Goal: Task Accomplishment & Management: Manage account settings

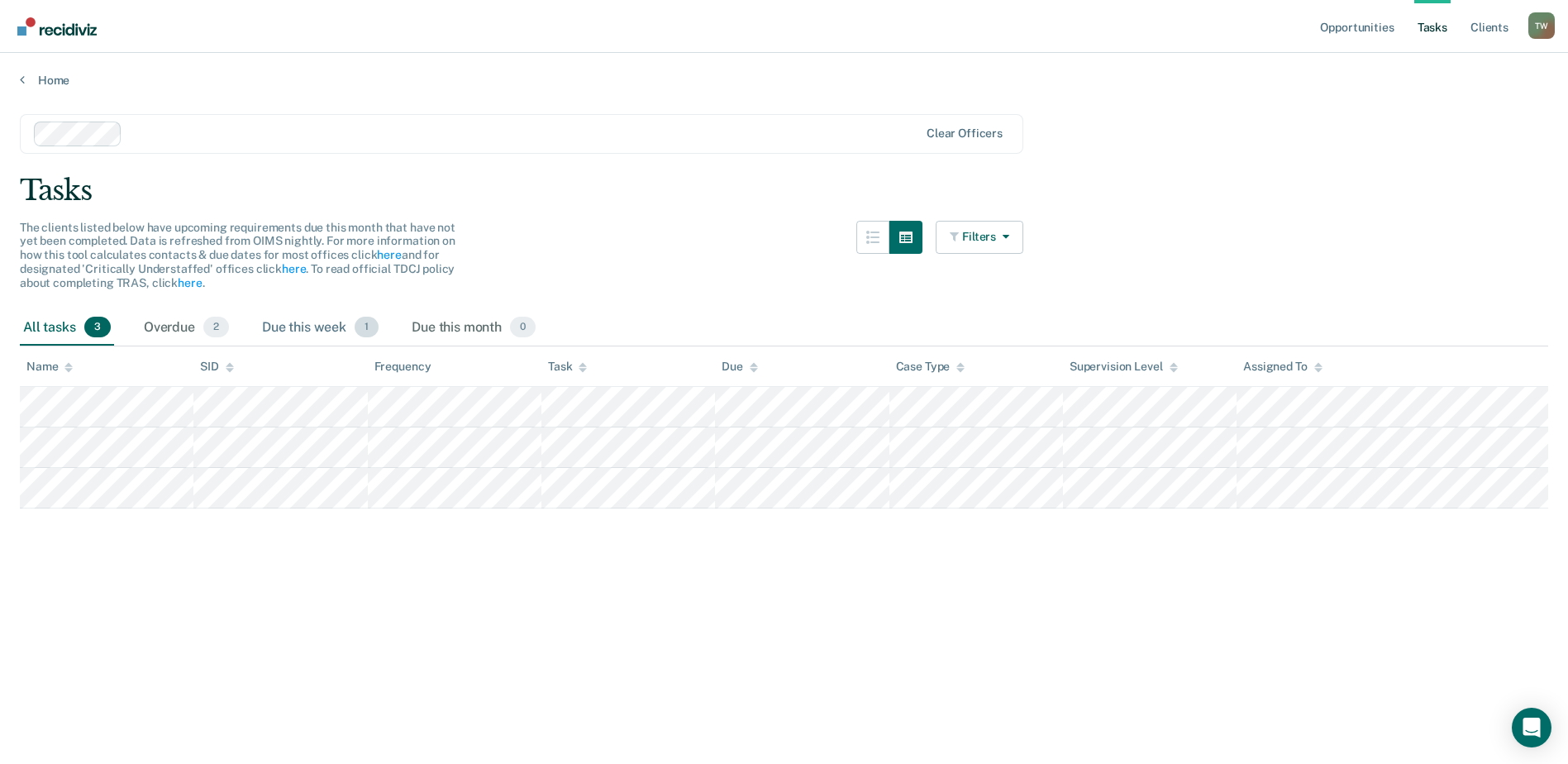
click at [285, 327] on div "Due this week 1" at bounding box center [320, 328] width 123 height 36
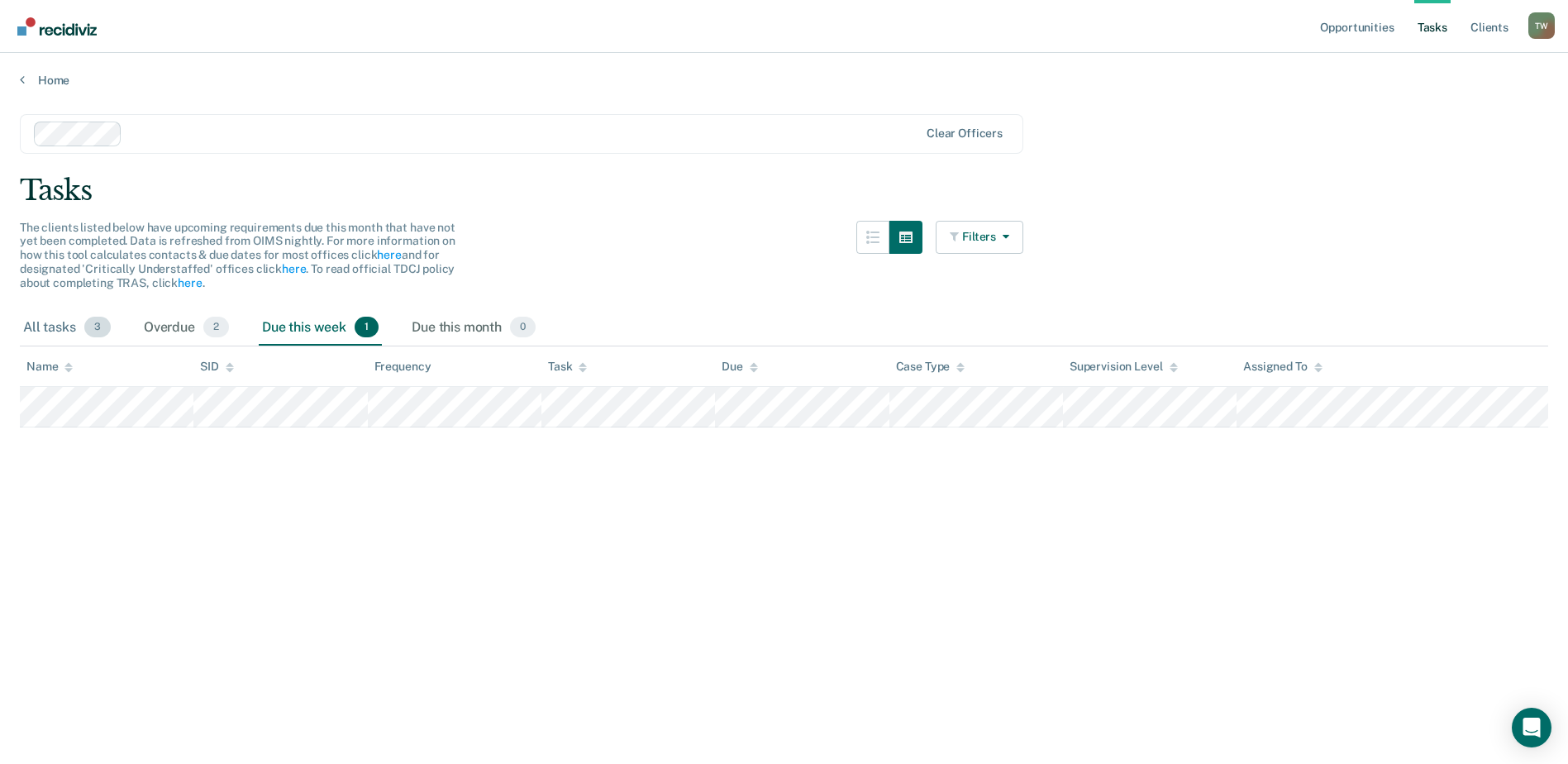
click at [58, 324] on div "All tasks 3" at bounding box center [67, 328] width 94 height 36
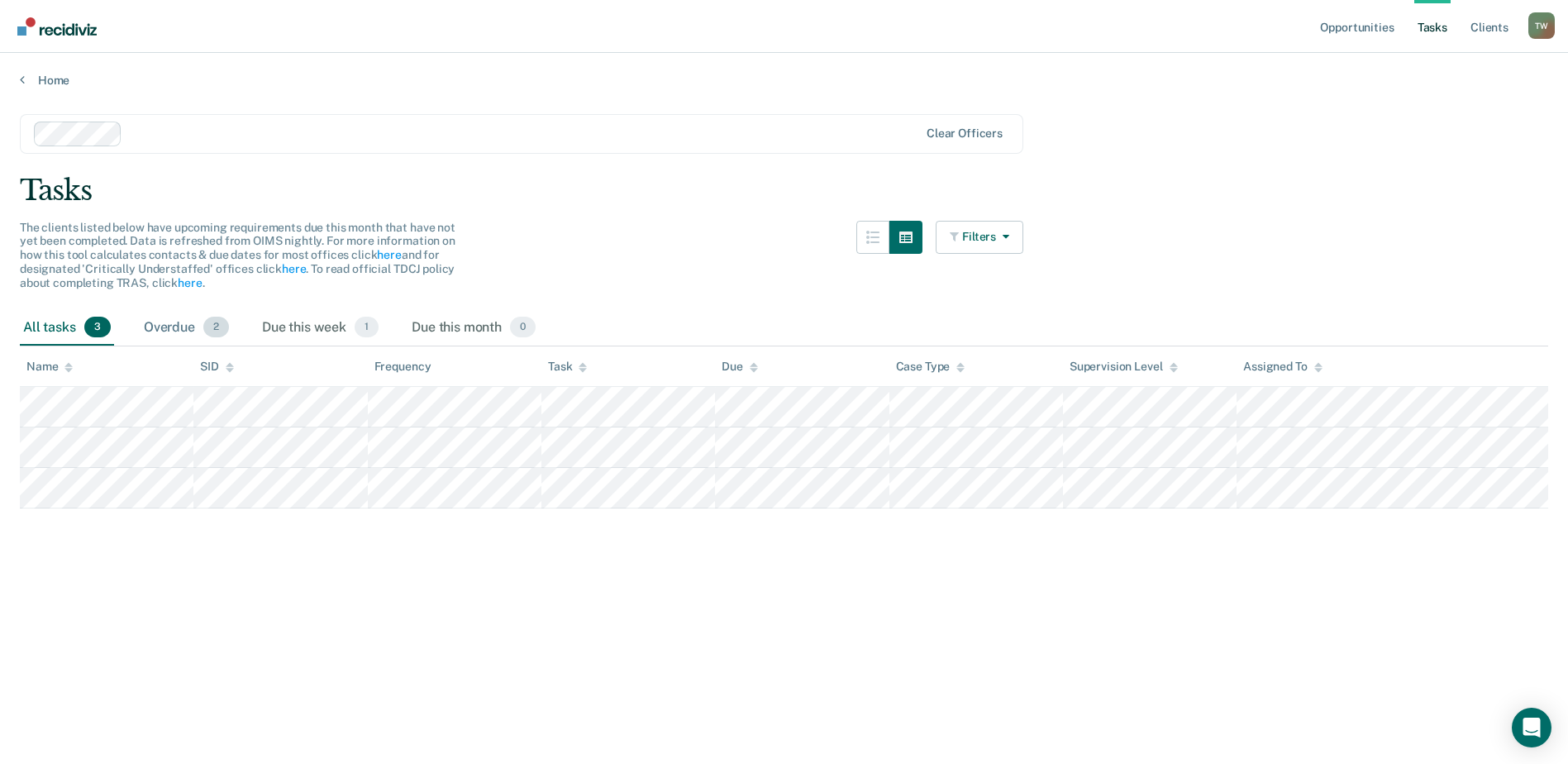
click at [141, 330] on div "Overdue 2" at bounding box center [186, 328] width 92 height 36
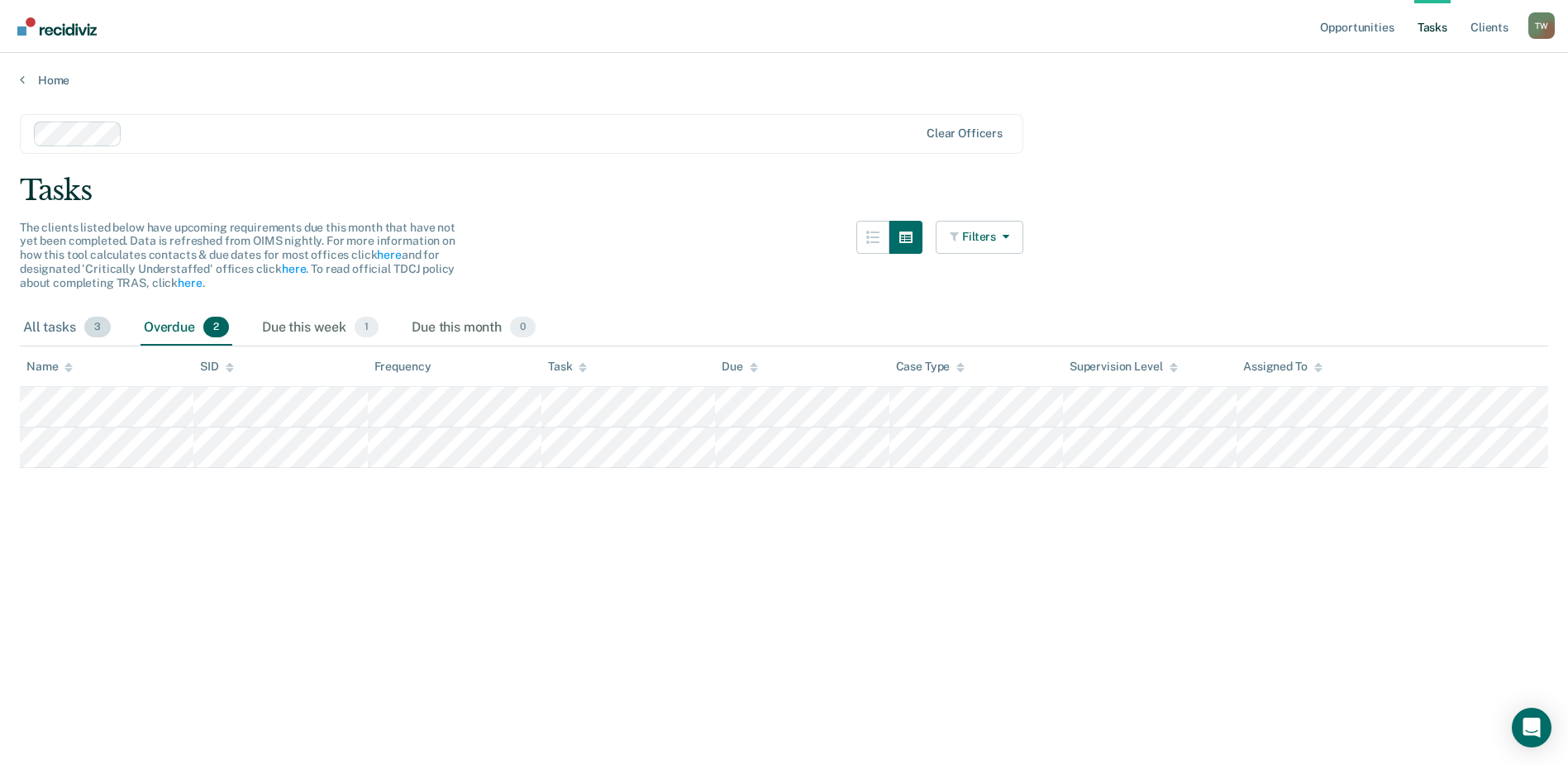
click at [35, 328] on div "All tasks 3" at bounding box center [67, 328] width 94 height 36
